Goal: Use online tool/utility

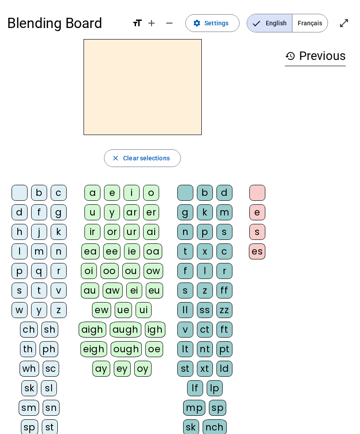
click at [146, 249] on div "oa" at bounding box center [152, 251] width 19 height 16
click at [148, 236] on div "ai" at bounding box center [151, 232] width 16 height 16
click at [185, 239] on div "n" at bounding box center [185, 232] width 16 height 16
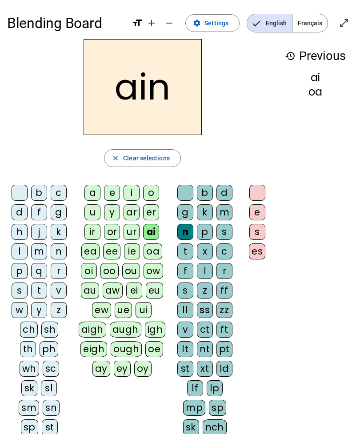
click at [197, 233] on div "p" at bounding box center [205, 232] width 16 height 16
click at [128, 239] on div "ur" at bounding box center [131, 232] width 16 height 16
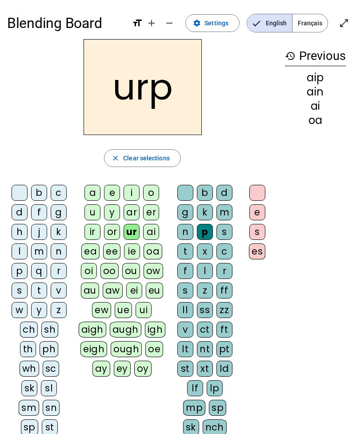
click at [199, 251] on div "x" at bounding box center [205, 251] width 16 height 16
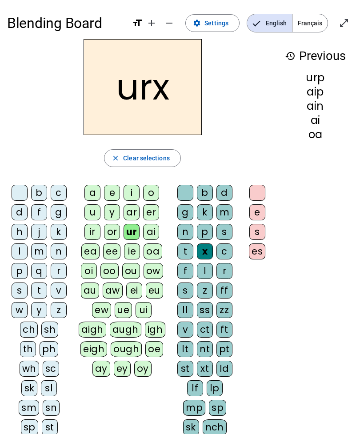
click at [173, 305] on div "b d g k m n p s t x c f l r s z ff ll ss zz v ct ft lt nt pt st xt ld lf lp mp …" at bounding box center [207, 370] width 68 height 378
click at [218, 270] on div "r" at bounding box center [224, 271] width 16 height 16
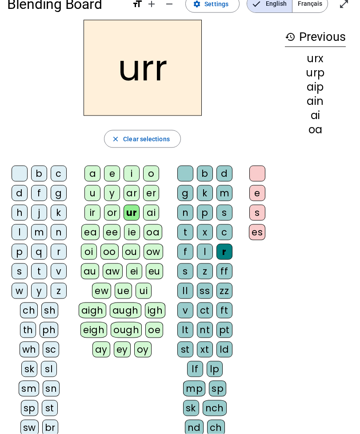
click at [104, 258] on div "oo" at bounding box center [109, 252] width 18 height 16
click at [155, 272] on div "eu" at bounding box center [154, 271] width 17 height 16
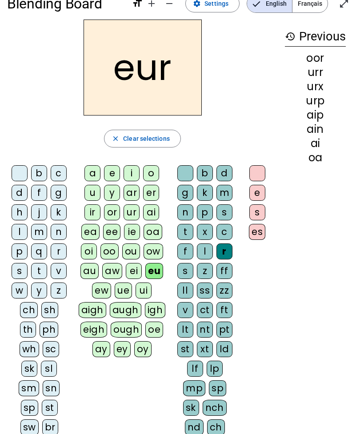
click at [100, 244] on letter-bubble "oi" at bounding box center [91, 253] width 20 height 20
click at [178, 234] on div "t" at bounding box center [185, 232] width 16 height 16
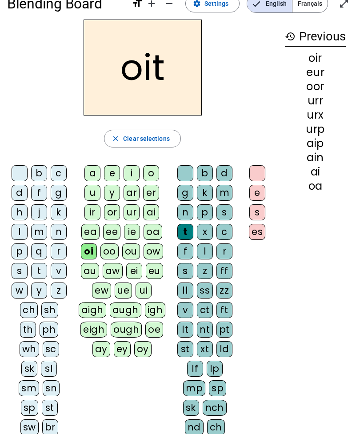
click at [113, 219] on div "or" at bounding box center [112, 212] width 16 height 16
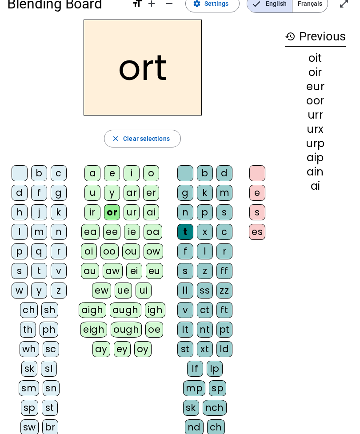
click at [160, 253] on div "ow" at bounding box center [153, 251] width 20 height 16
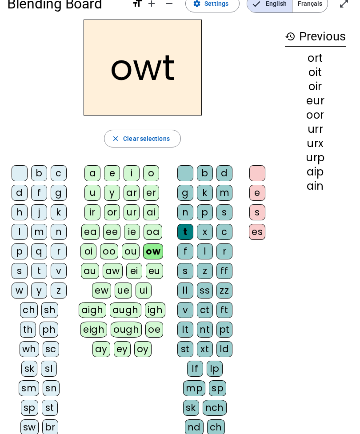
click at [119, 205] on letter-bubble "or" at bounding box center [114, 214] width 20 height 20
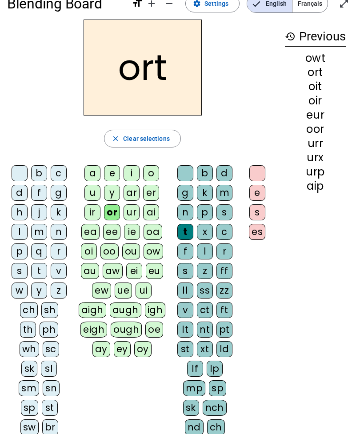
click at [110, 206] on div "or" at bounding box center [112, 212] width 16 height 16
click at [111, 210] on div "or" at bounding box center [112, 212] width 16 height 16
click at [106, 210] on div "or" at bounding box center [112, 212] width 16 height 16
click at [201, 213] on div "p" at bounding box center [205, 212] width 16 height 16
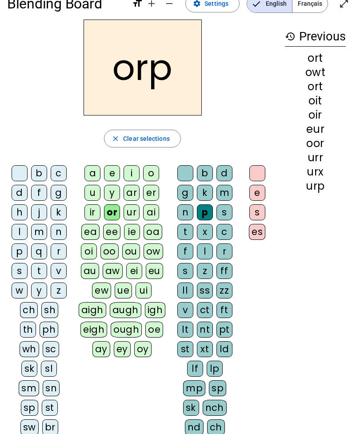
click at [204, 204] on div "p" at bounding box center [205, 212] width 16 height 16
click at [204, 200] on div "k" at bounding box center [205, 193] width 16 height 16
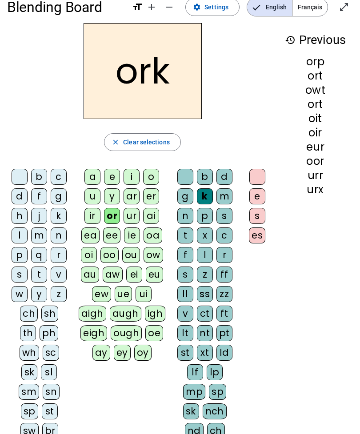
click at [217, 216] on div "s" at bounding box center [224, 216] width 16 height 16
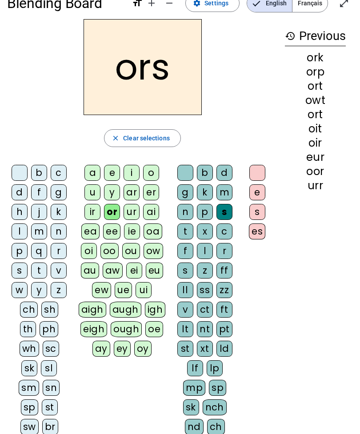
scroll to position [0, 0]
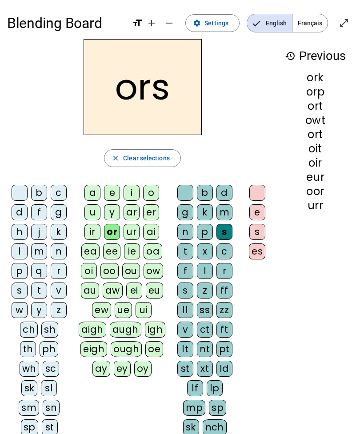
click at [310, 59] on h3 "history Previous" at bounding box center [315, 56] width 61 height 20
click at [298, 54] on h3 "history Previous" at bounding box center [315, 56] width 61 height 20
